Goal: Task Accomplishment & Management: Use online tool/utility

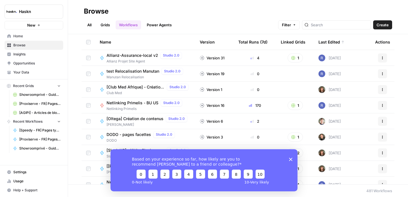
click at [86, 21] on link "All" at bounding box center [89, 24] width 11 height 9
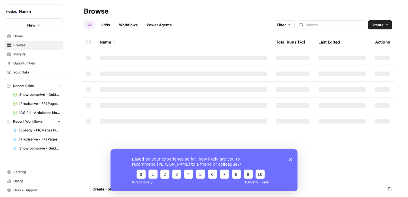
click at [341, 28] on div at bounding box center [331, 24] width 69 height 9
click at [341, 27] on input "search" at bounding box center [334, 25] width 57 height 6
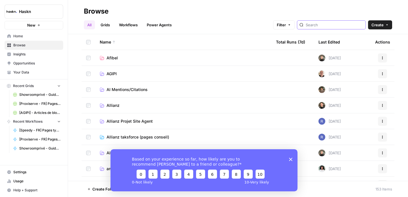
click at [340, 25] on input "search" at bounding box center [334, 25] width 57 height 6
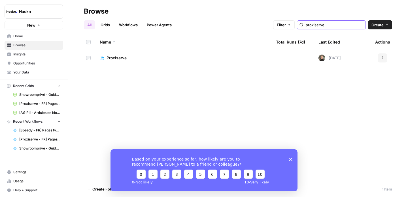
type input "proxiserve"
click at [119, 55] on span "Proxiserve" at bounding box center [116, 58] width 20 height 6
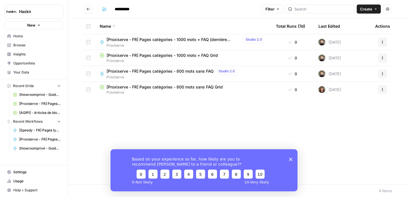
click at [202, 87] on span "[Proxiserve - FR] Pages catégories - 800 mots sans FAQ Grid" at bounding box center [164, 87] width 116 height 6
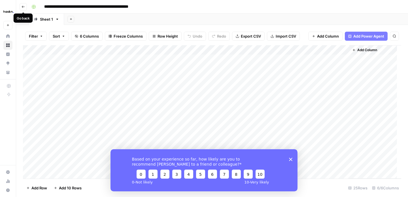
click at [23, 8] on icon "button" at bounding box center [23, 6] width 3 height 3
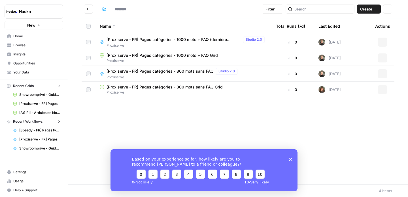
type input "**********"
click at [197, 70] on span "[Proxiserve - FR] Pages catégories - 800 mots sans FAQ" at bounding box center [159, 72] width 107 height 6
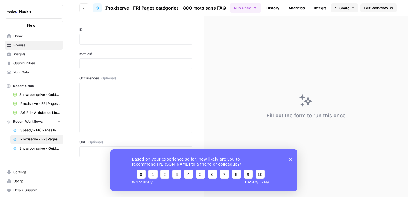
click at [80, 7] on button "Go back" at bounding box center [83, 7] width 9 height 9
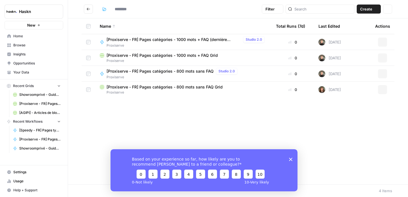
type input "**********"
click at [195, 42] on span "[Proxiserve - FR] Pages catégories - 1000 mots + FAQ (dernière version)" at bounding box center [173, 40] width 134 height 6
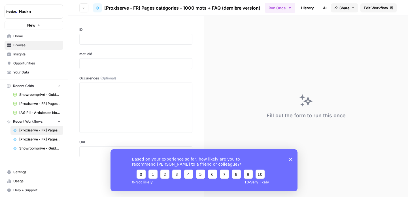
click at [371, 7] on span "Edit Workflow" at bounding box center [376, 8] width 24 height 6
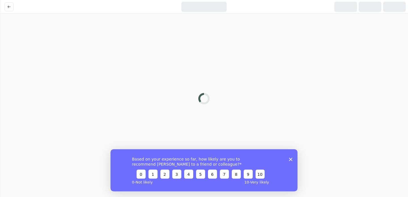
click at [290, 163] on div "Based on your experience so far, how likely are you to recommend [PERSON_NAME] …" at bounding box center [203, 170] width 187 height 42
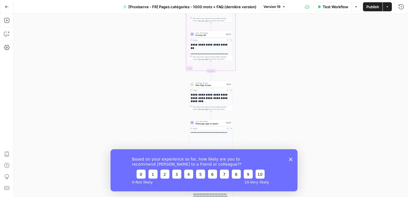
click at [291, 162] on div "Based on your experience so far, how likely are you to recommend [PERSON_NAME] …" at bounding box center [203, 170] width 187 height 42
click at [291, 160] on polygon "Close survey" at bounding box center [290, 159] width 3 height 3
